Goal: Register for event/course

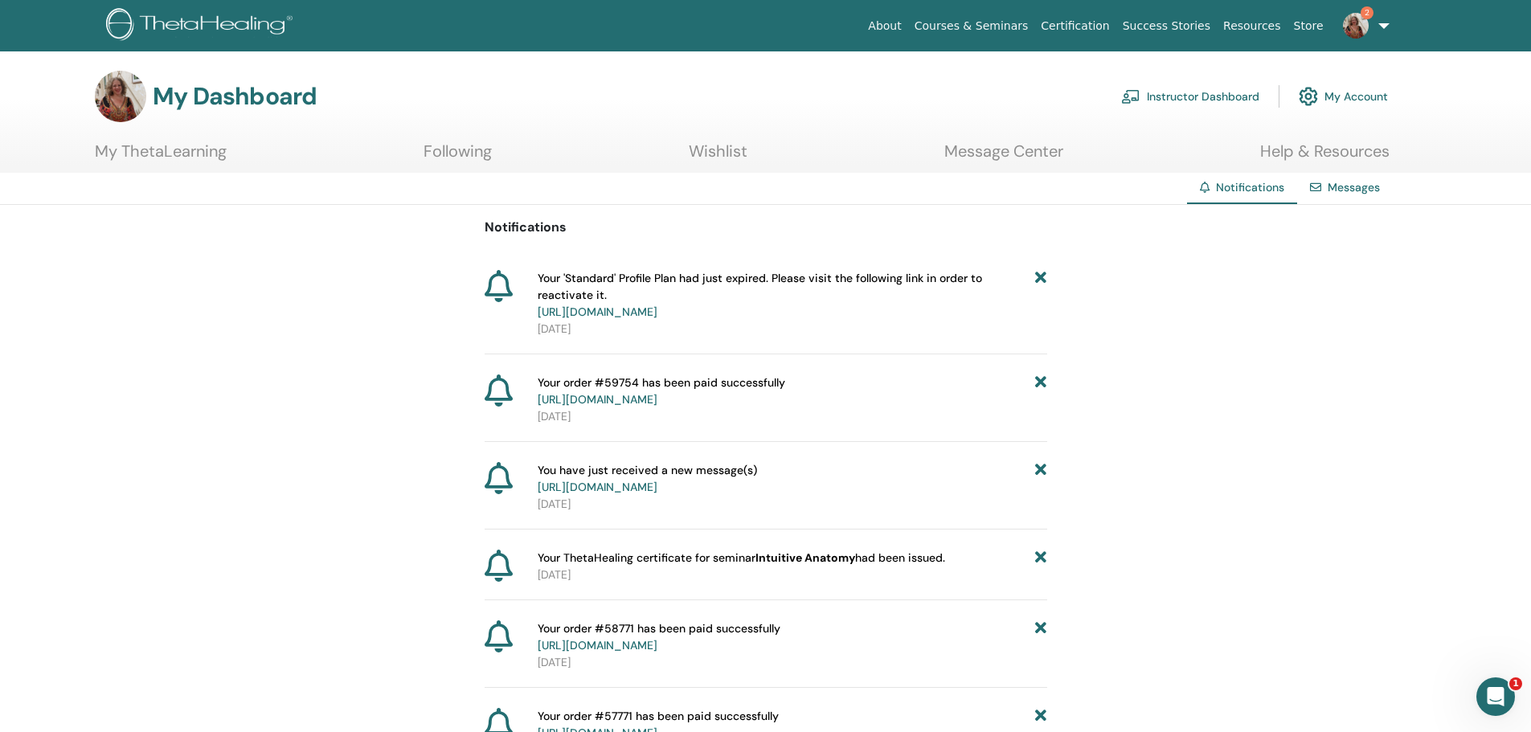
click at [164, 154] on link "My ThetaLearning" at bounding box center [161, 156] width 132 height 31
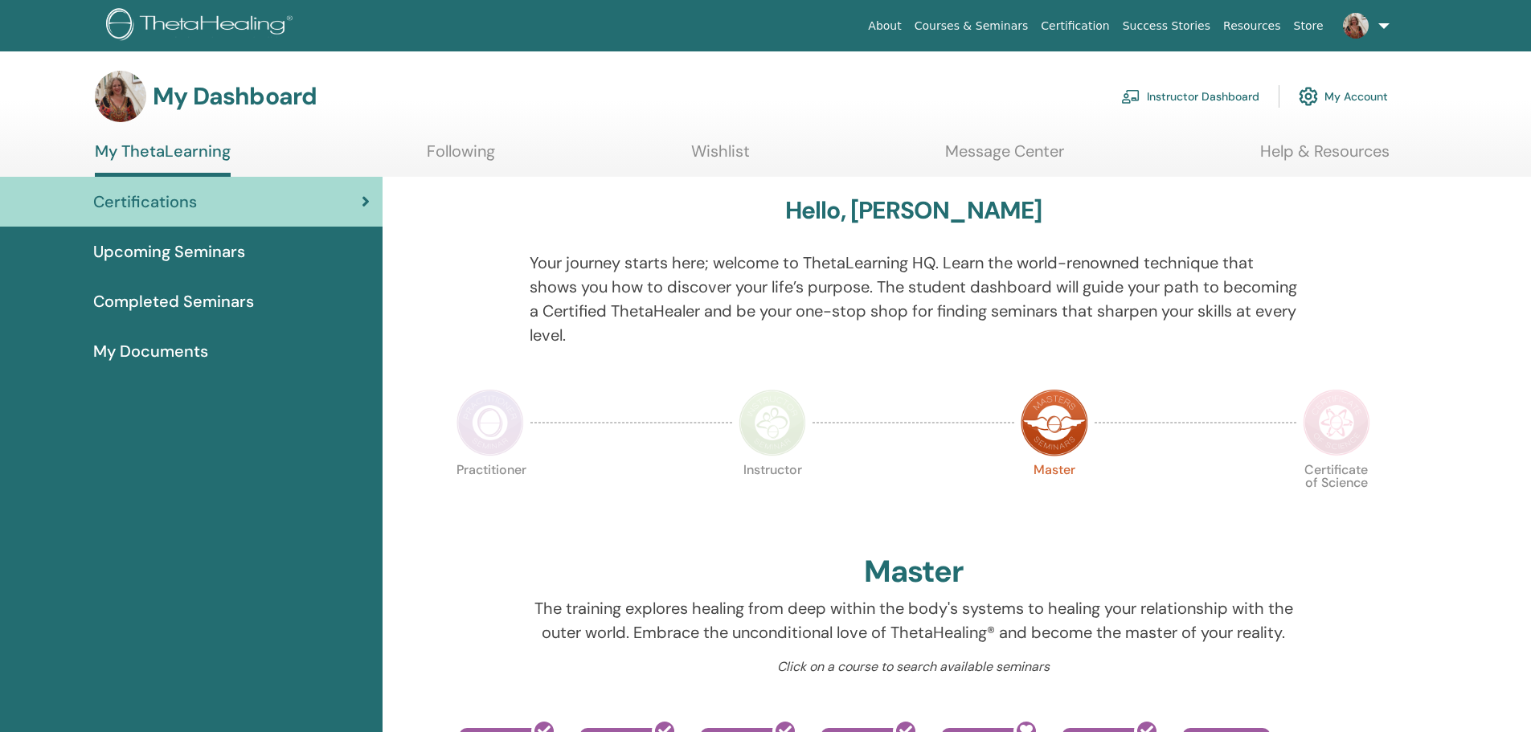
click at [461, 148] on link "Following" at bounding box center [461, 156] width 68 height 31
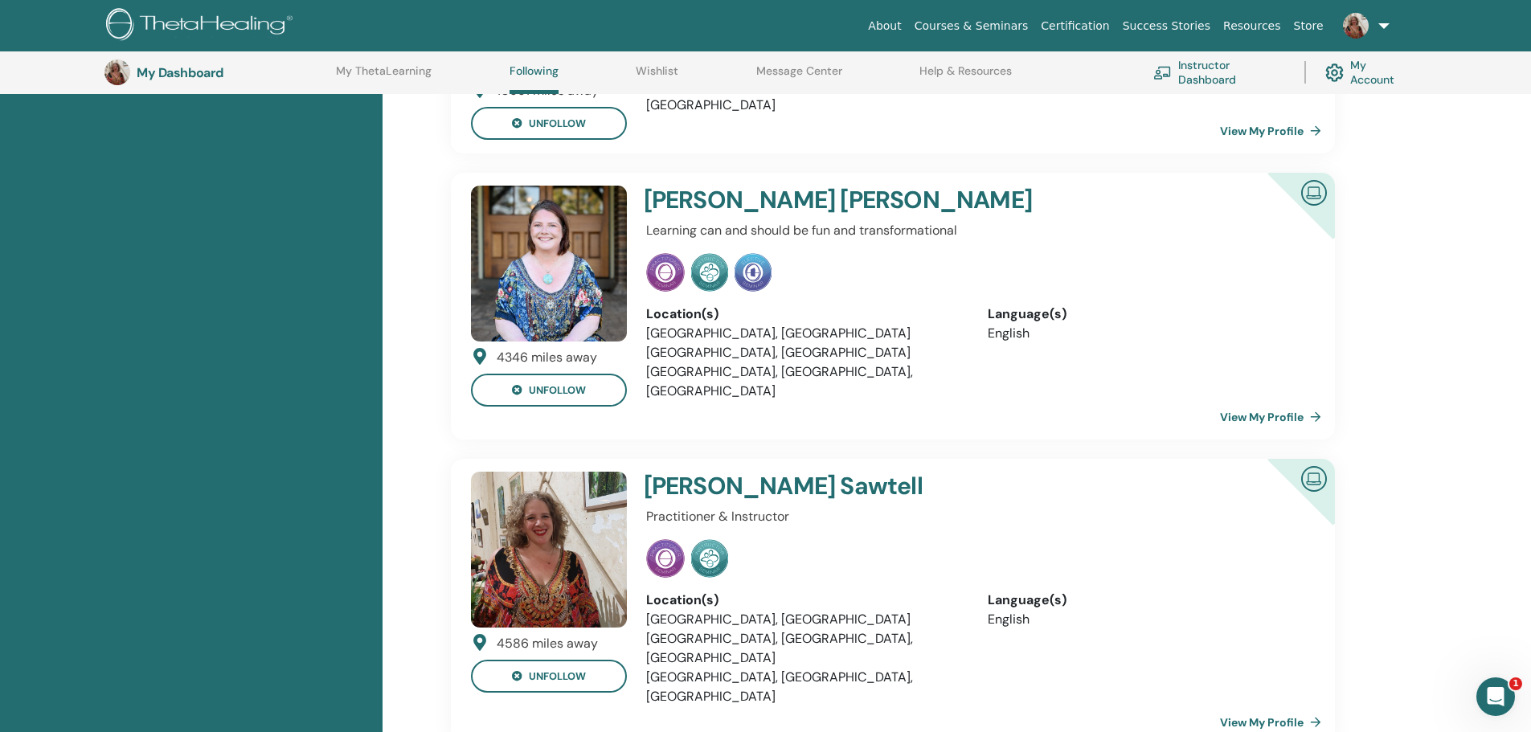
scroll to position [605, 0]
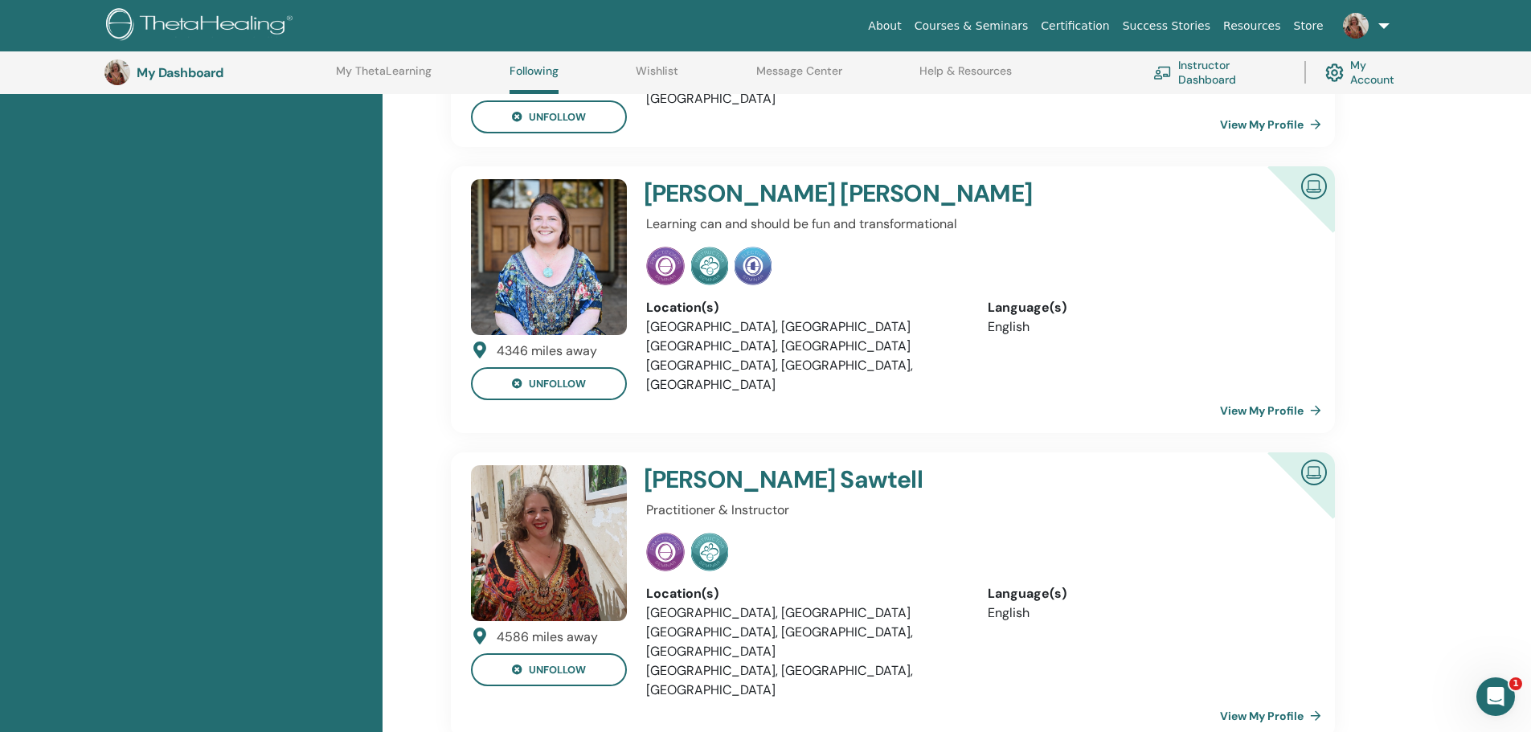
click at [1314, 181] on img at bounding box center [1313, 185] width 39 height 36
click at [563, 292] on img at bounding box center [549, 257] width 156 height 156
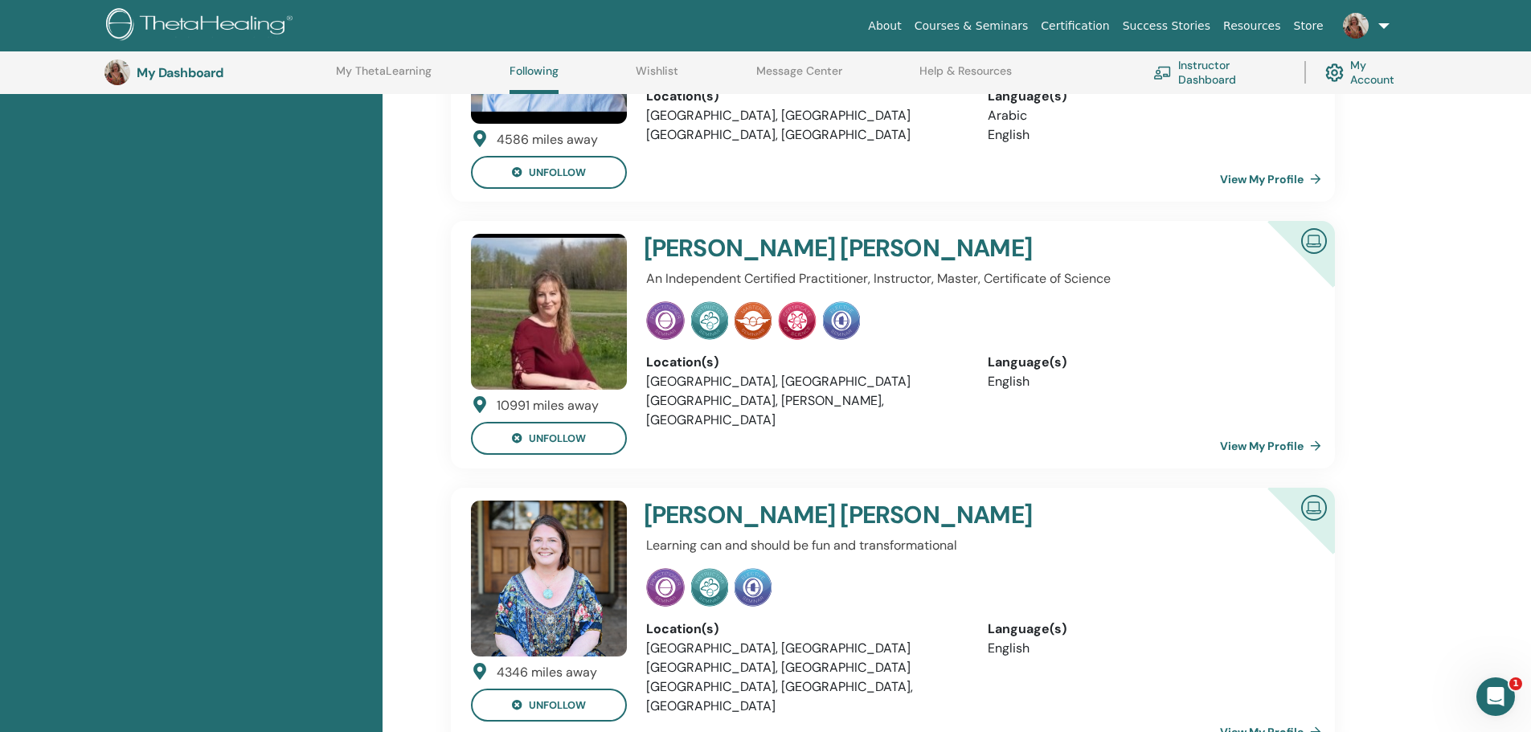
scroll to position [525, 0]
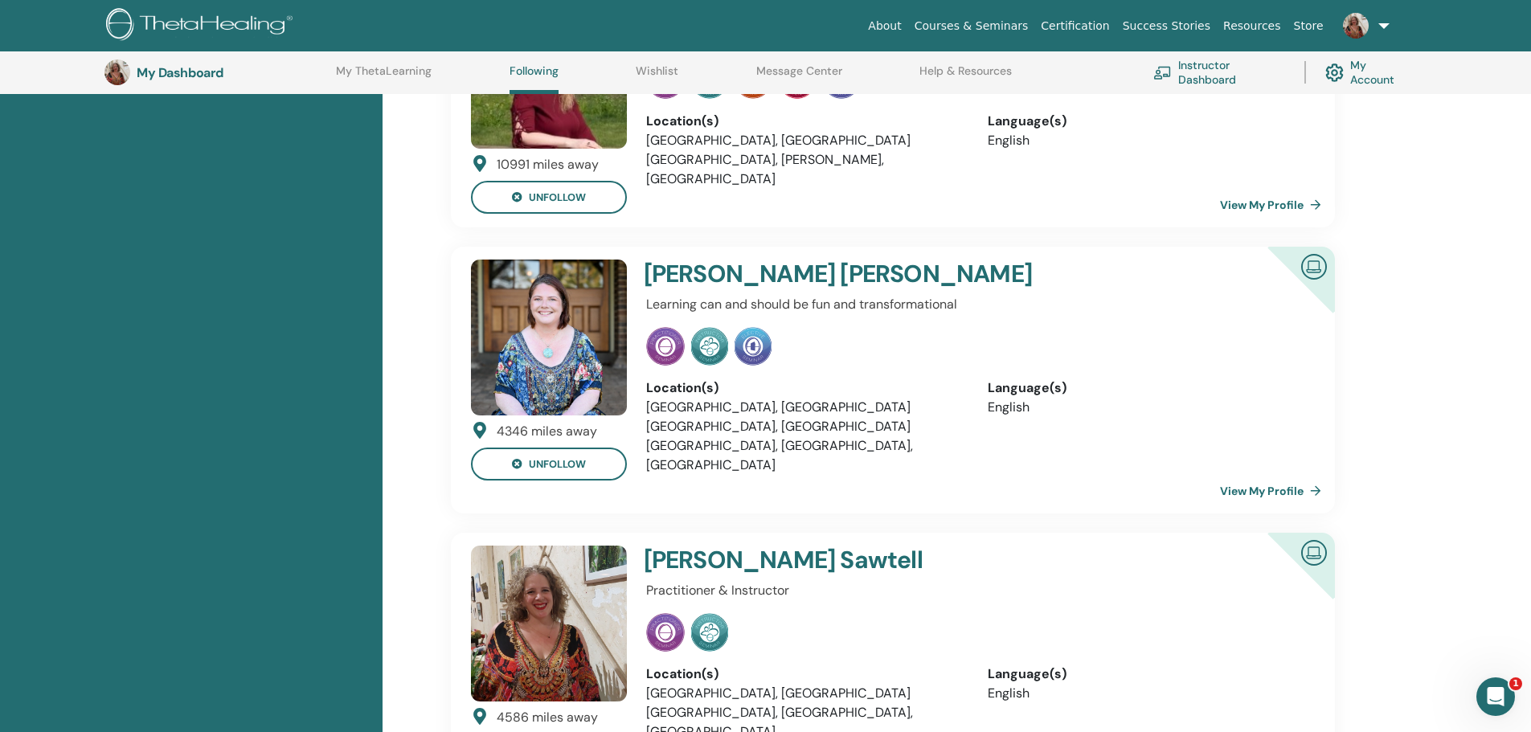
click at [1275, 475] on link "View My Profile" at bounding box center [1274, 491] width 108 height 32
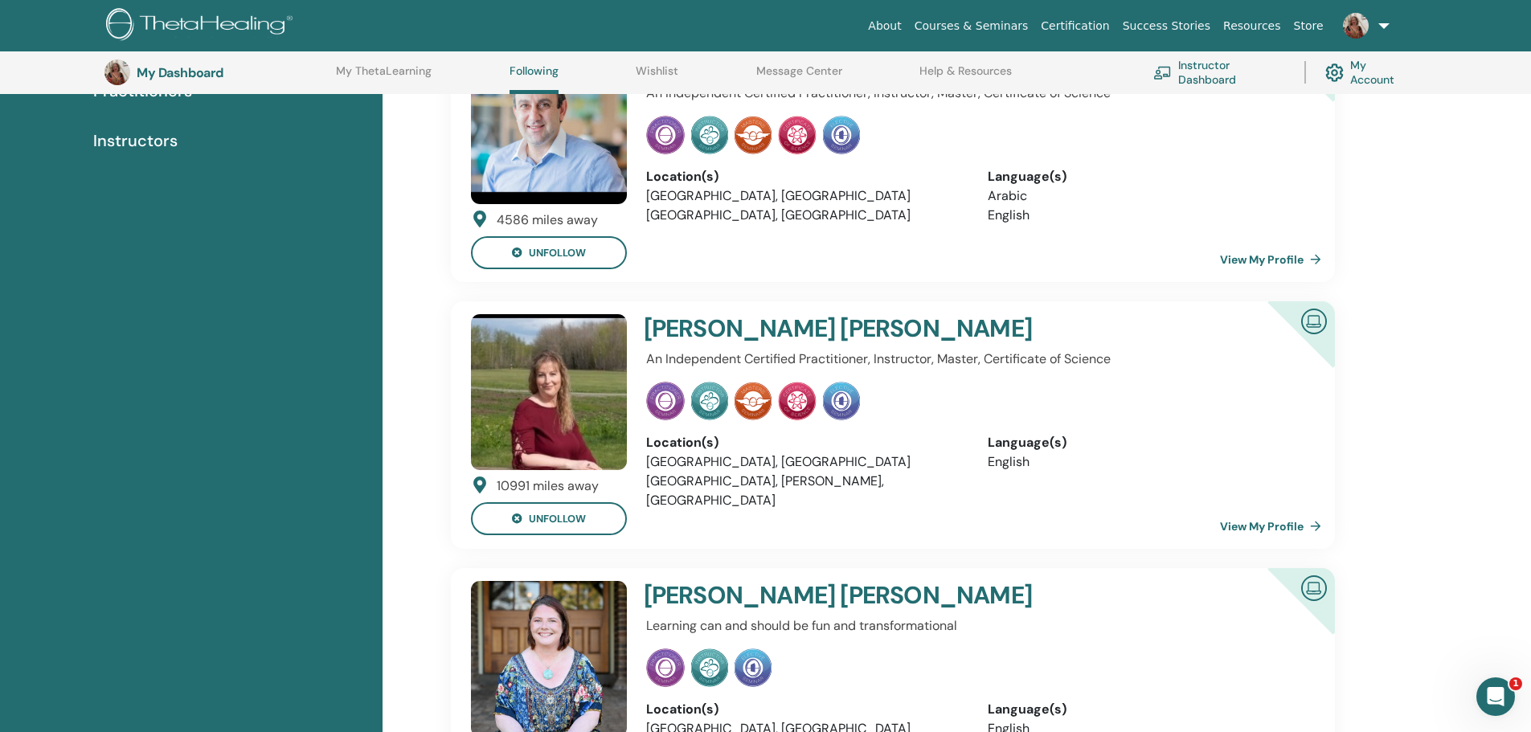
scroll to position [605, 0]
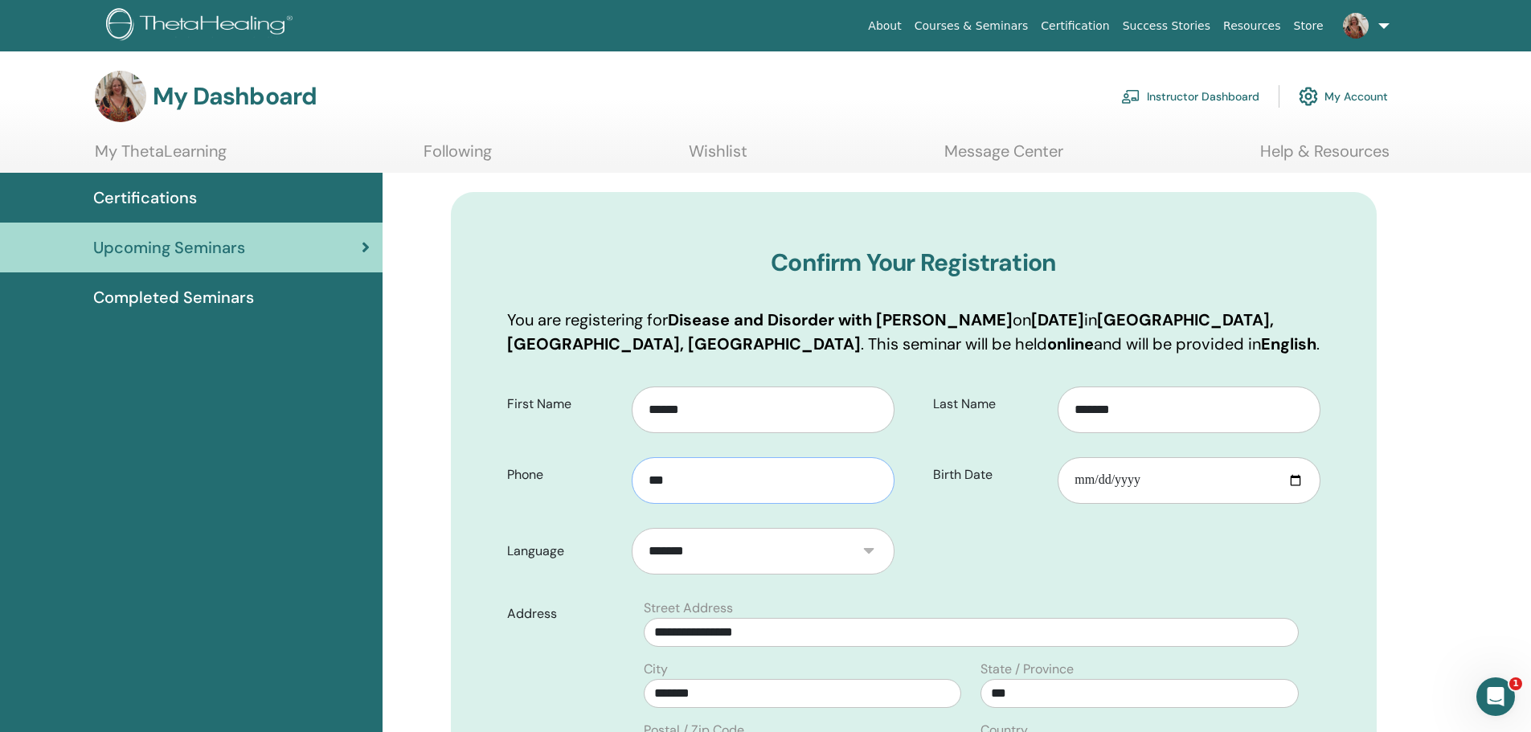
click at [759, 483] on input "***" at bounding box center [762, 480] width 262 height 47
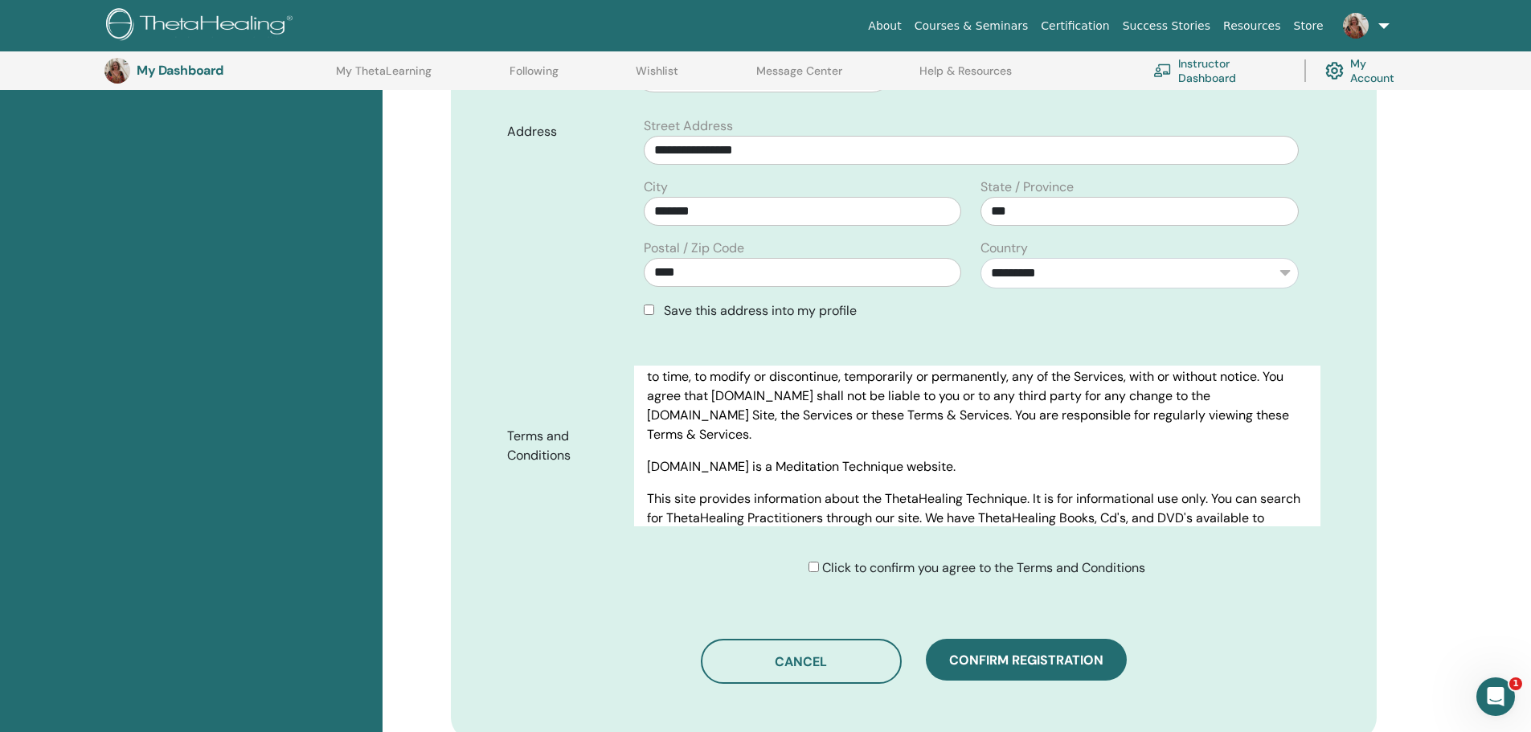
scroll to position [723, 0]
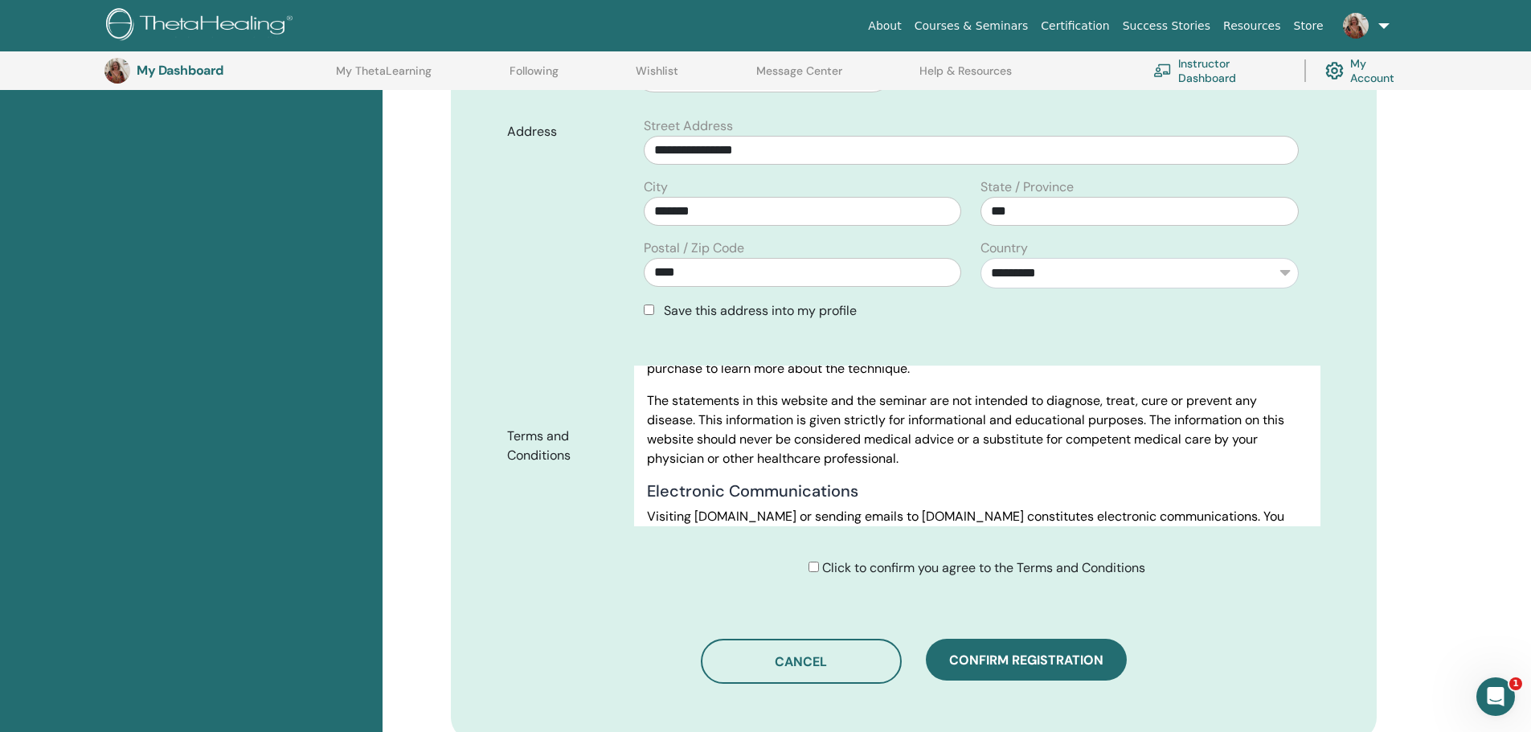
type input "**********"
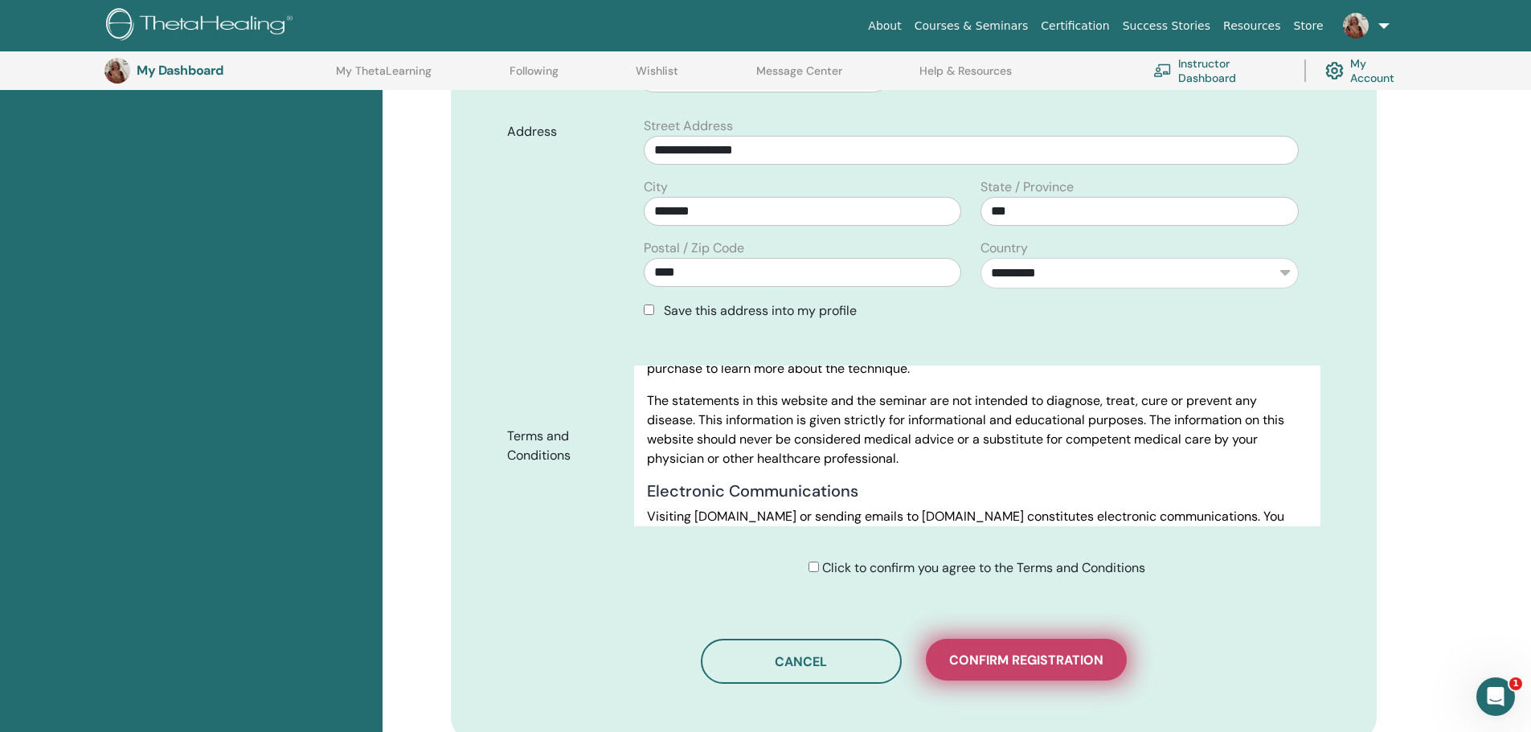
click at [1008, 656] on span "Confirm registration" at bounding box center [1026, 660] width 154 height 17
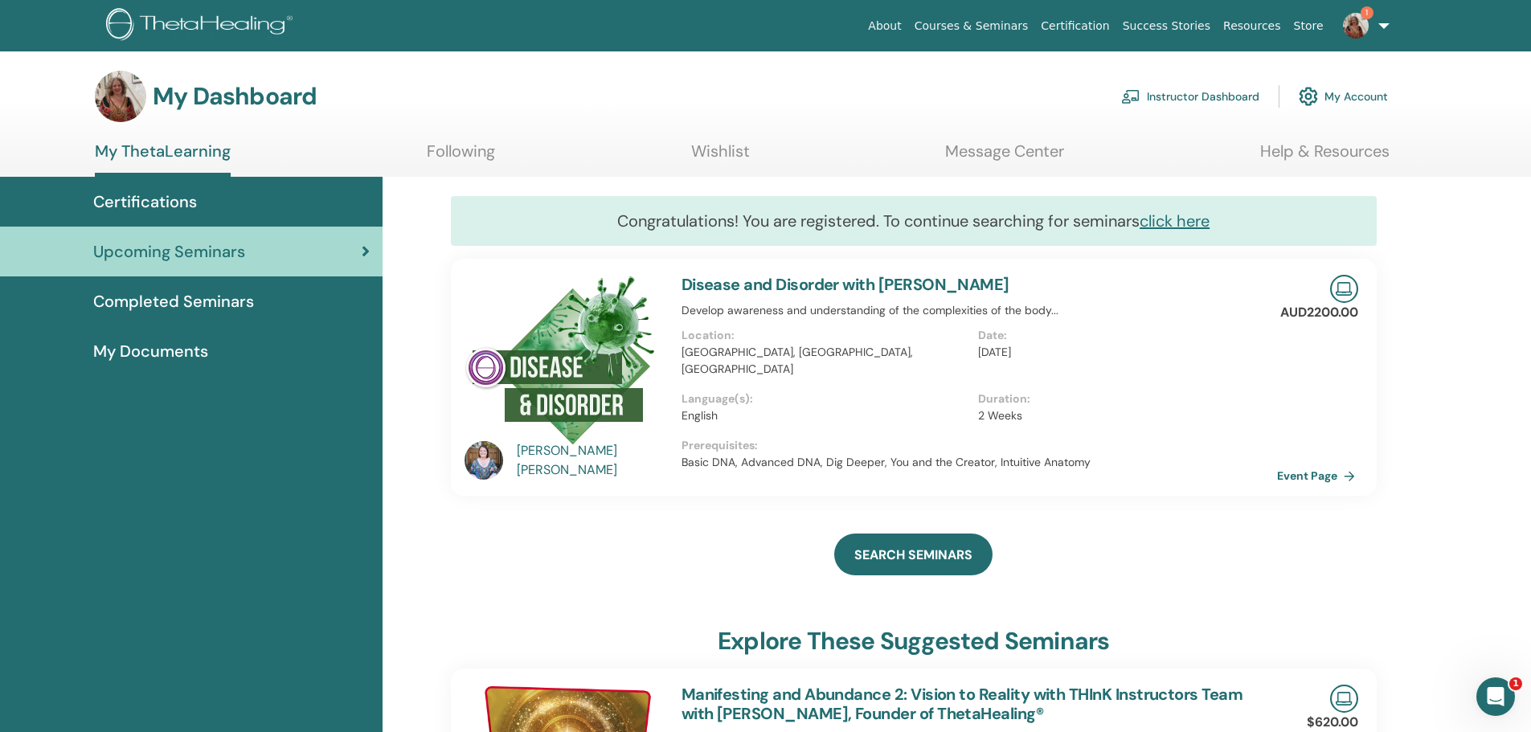
click at [1317, 483] on link "Event Page" at bounding box center [1319, 476] width 84 height 24
click at [488, 150] on link "Following" at bounding box center [461, 156] width 68 height 31
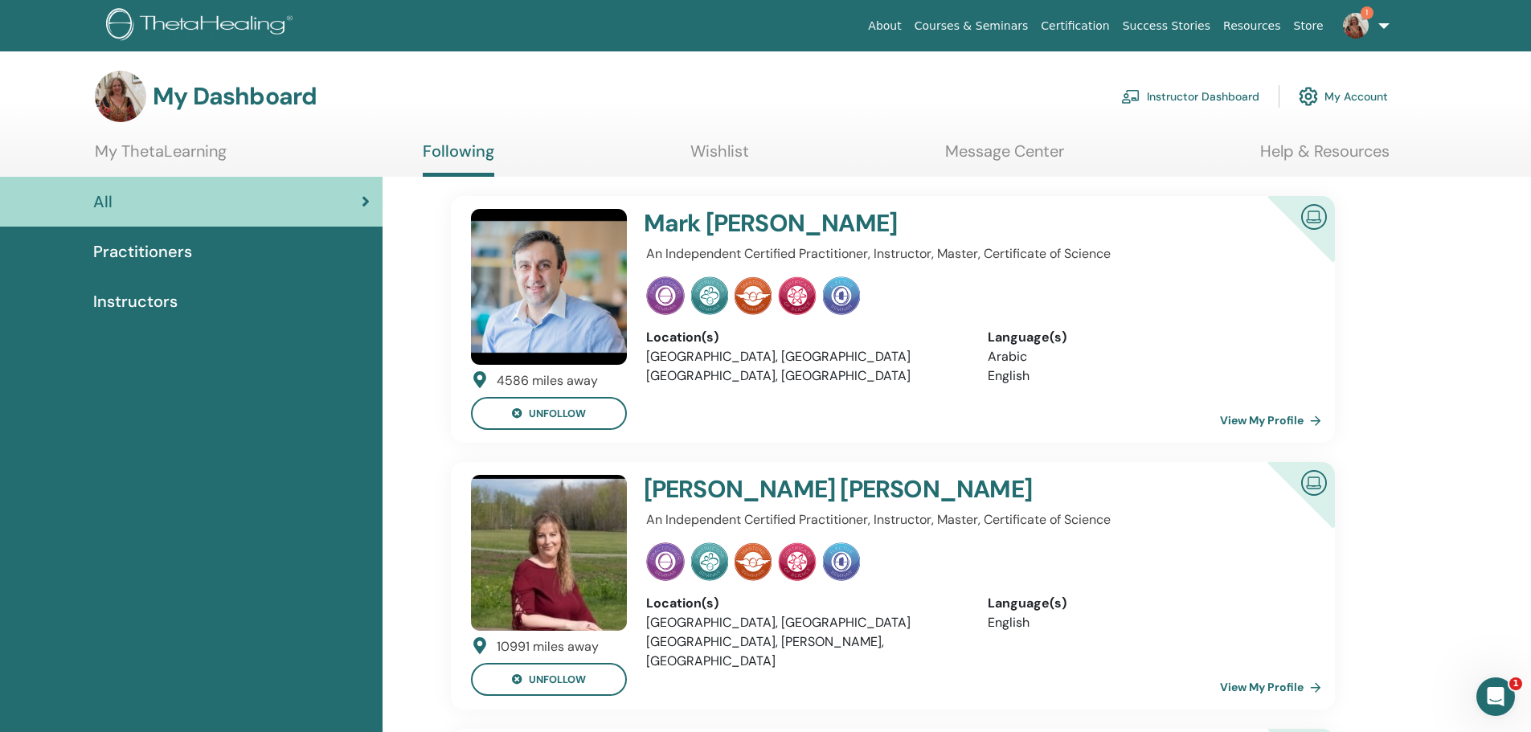
click at [201, 150] on link "My ThetaLearning" at bounding box center [161, 156] width 132 height 31
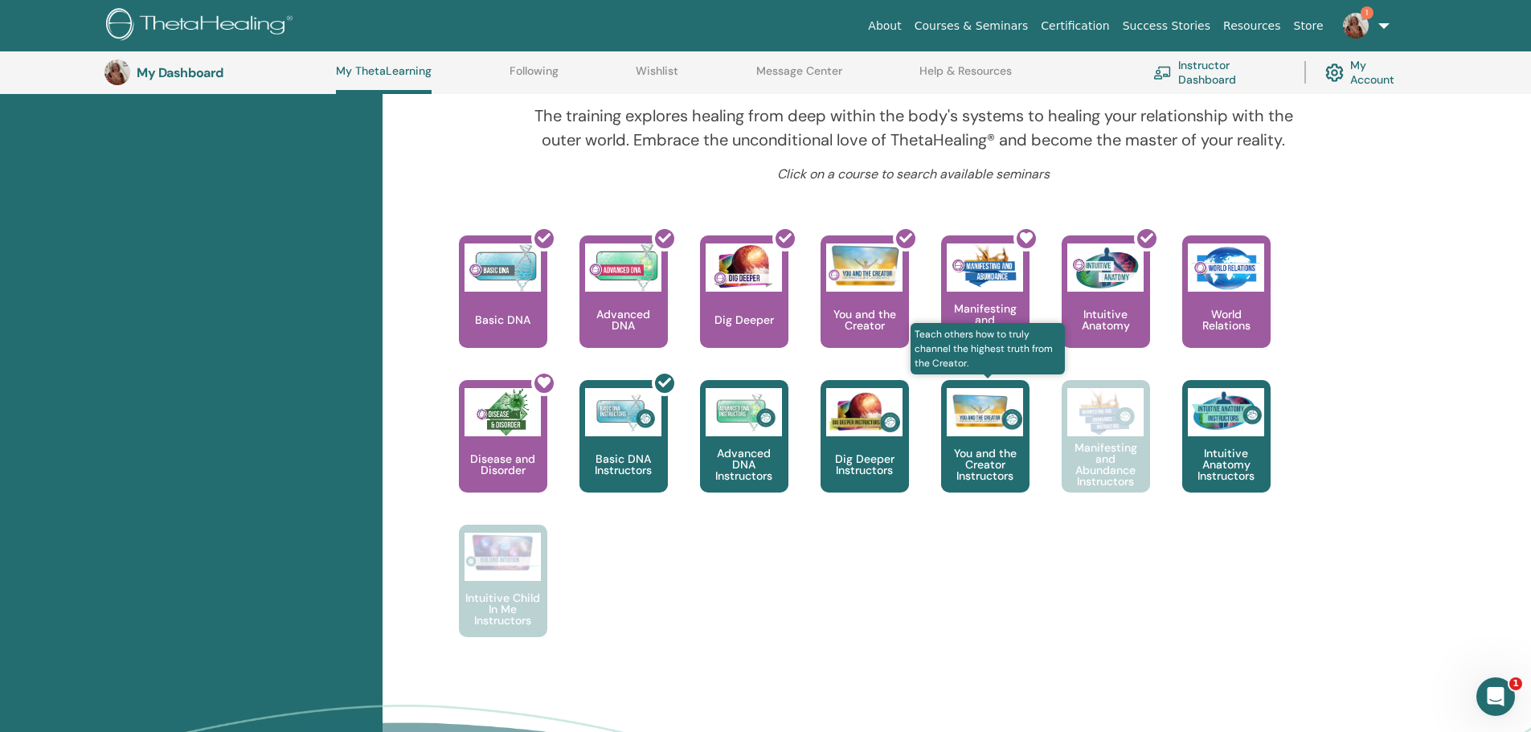
scroll to position [525, 0]
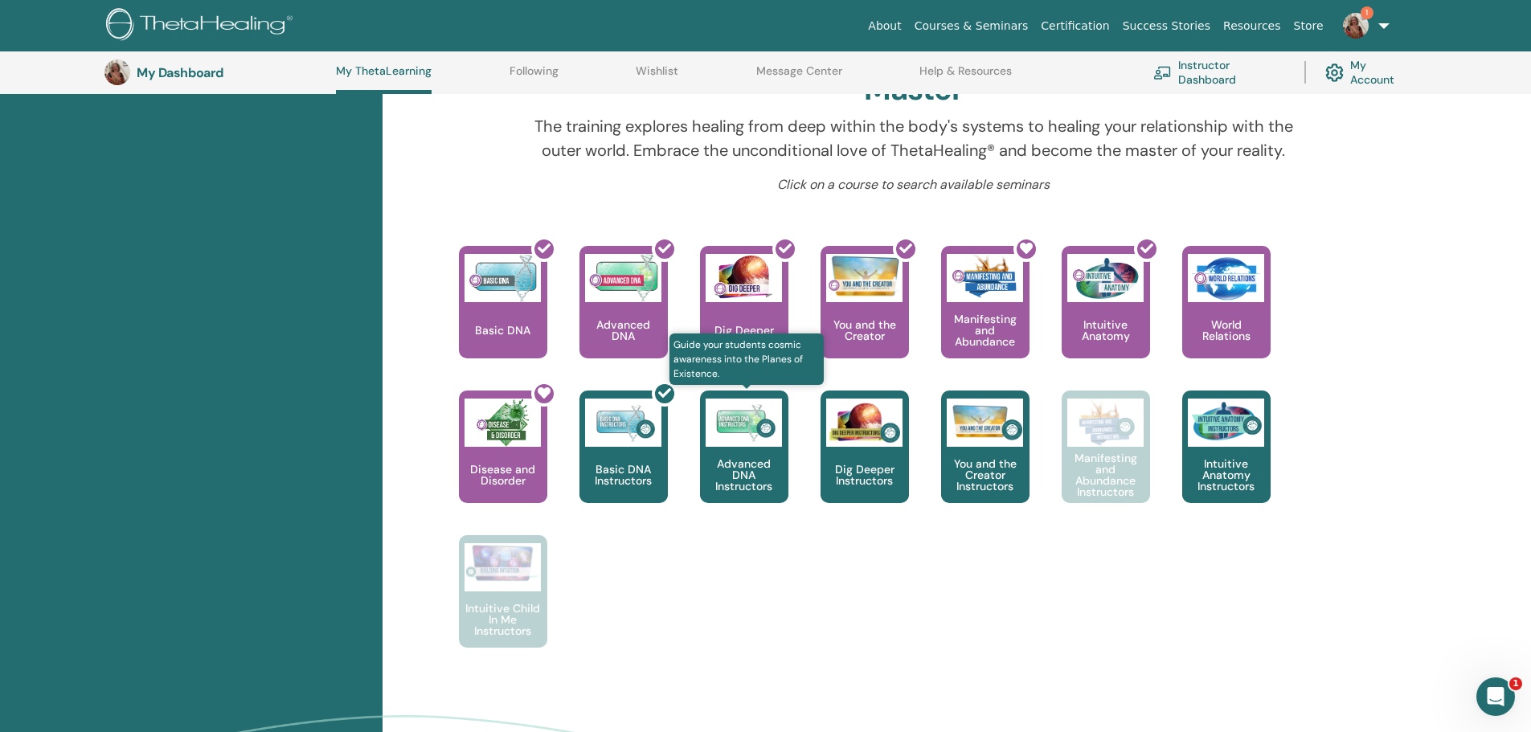
click at [754, 453] on div "Advanced DNA Instructors" at bounding box center [744, 446] width 88 height 112
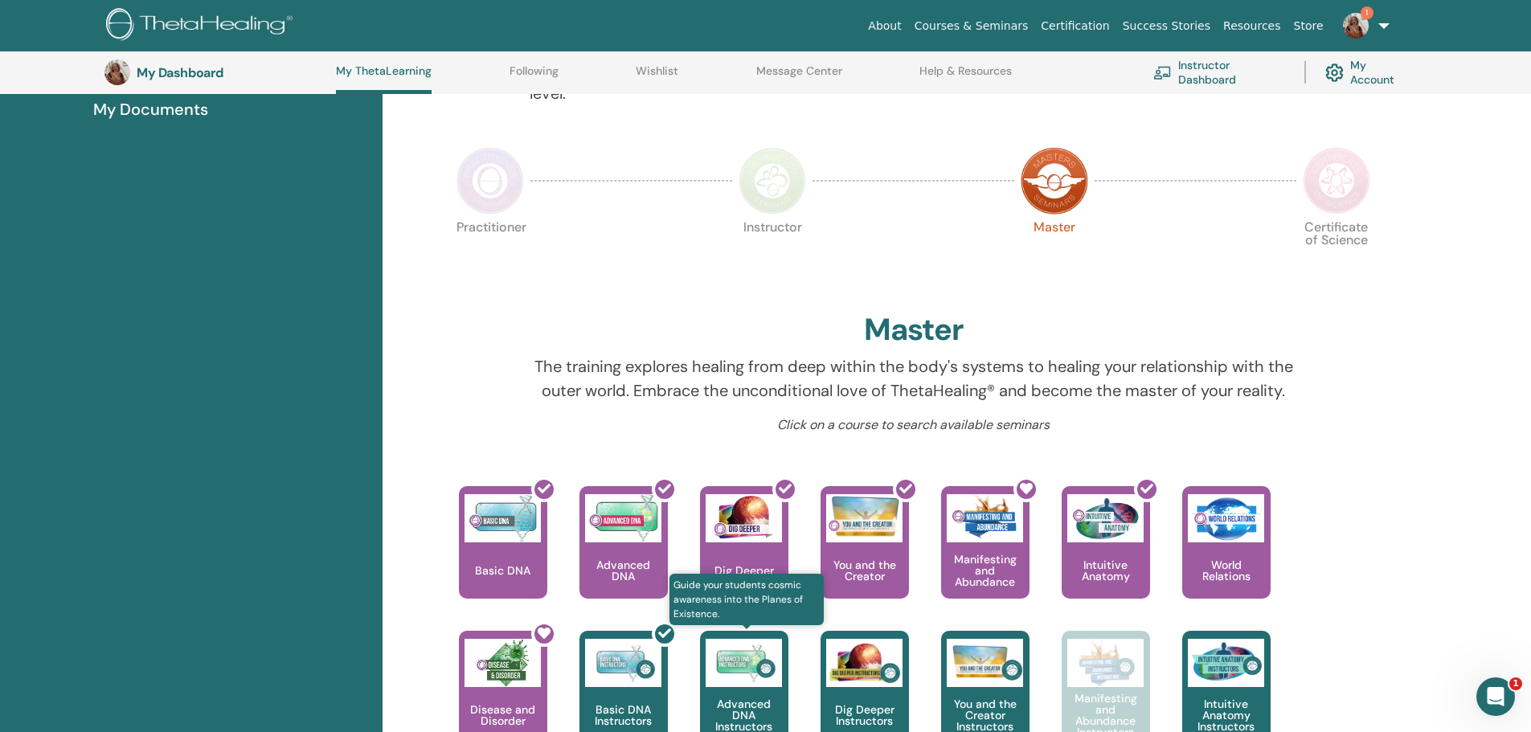
scroll to position [284, 0]
